Goal: Task Accomplishment & Management: Manage account settings

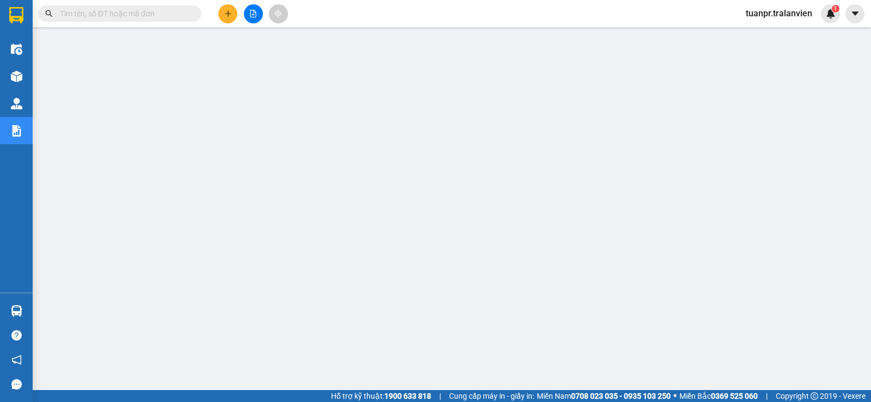
click at [138, 8] on input "text" at bounding box center [124, 14] width 128 height 12
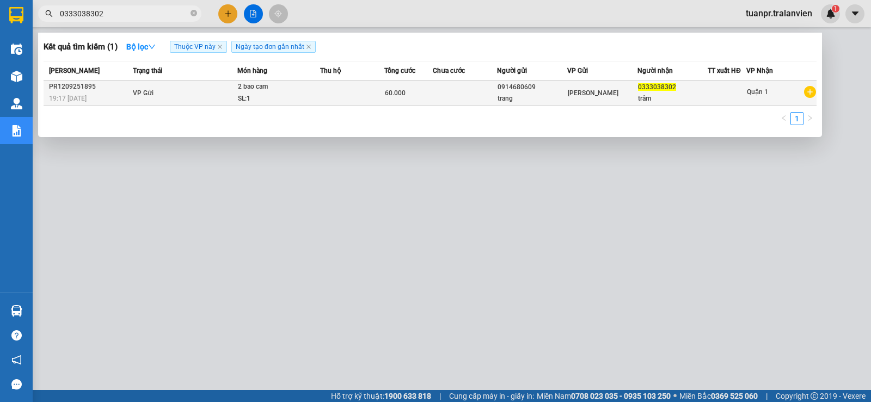
type input "0333038302"
copy span "0333038302"
click at [636, 88] on tr "PR1209251895 19:17 [DATE] VP Gửi 2 bao cam SL: 1 60.000 0914680609 [PERSON_NAME…" at bounding box center [430, 93] width 773 height 25
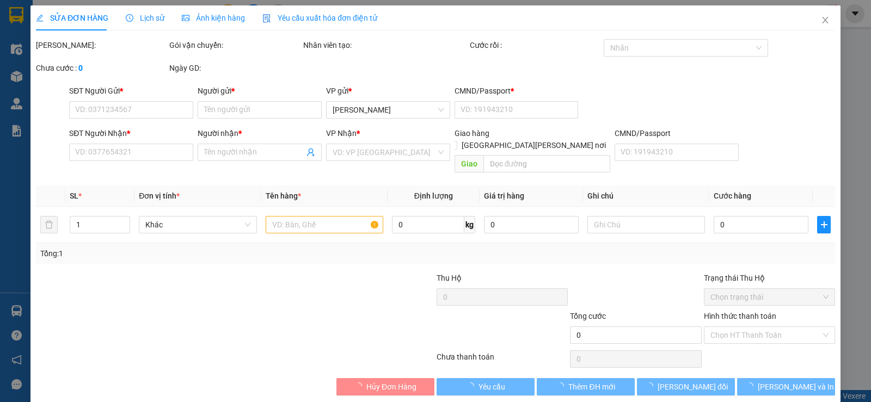
type input "0914680609"
type input "trang"
type input "1"
type input "0333038302"
type input "trâm"
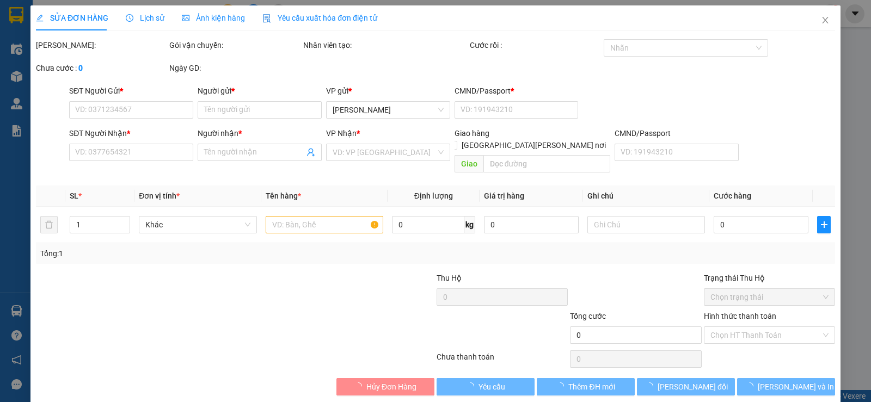
type input "60.000"
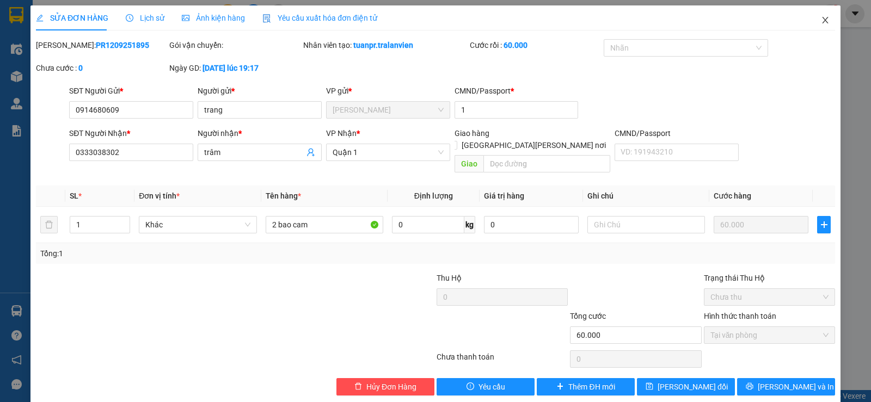
click at [821, 20] on icon "close" at bounding box center [825, 20] width 9 height 9
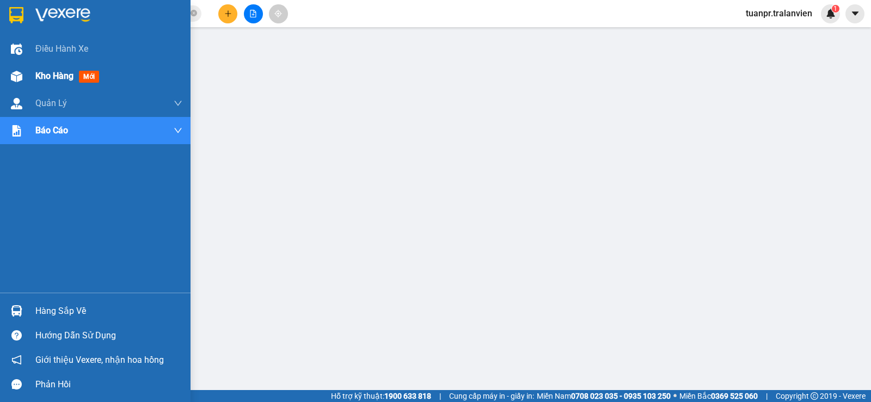
click at [54, 74] on span "Kho hàng" at bounding box center [54, 76] width 38 height 10
